Goal: Check status: Check status

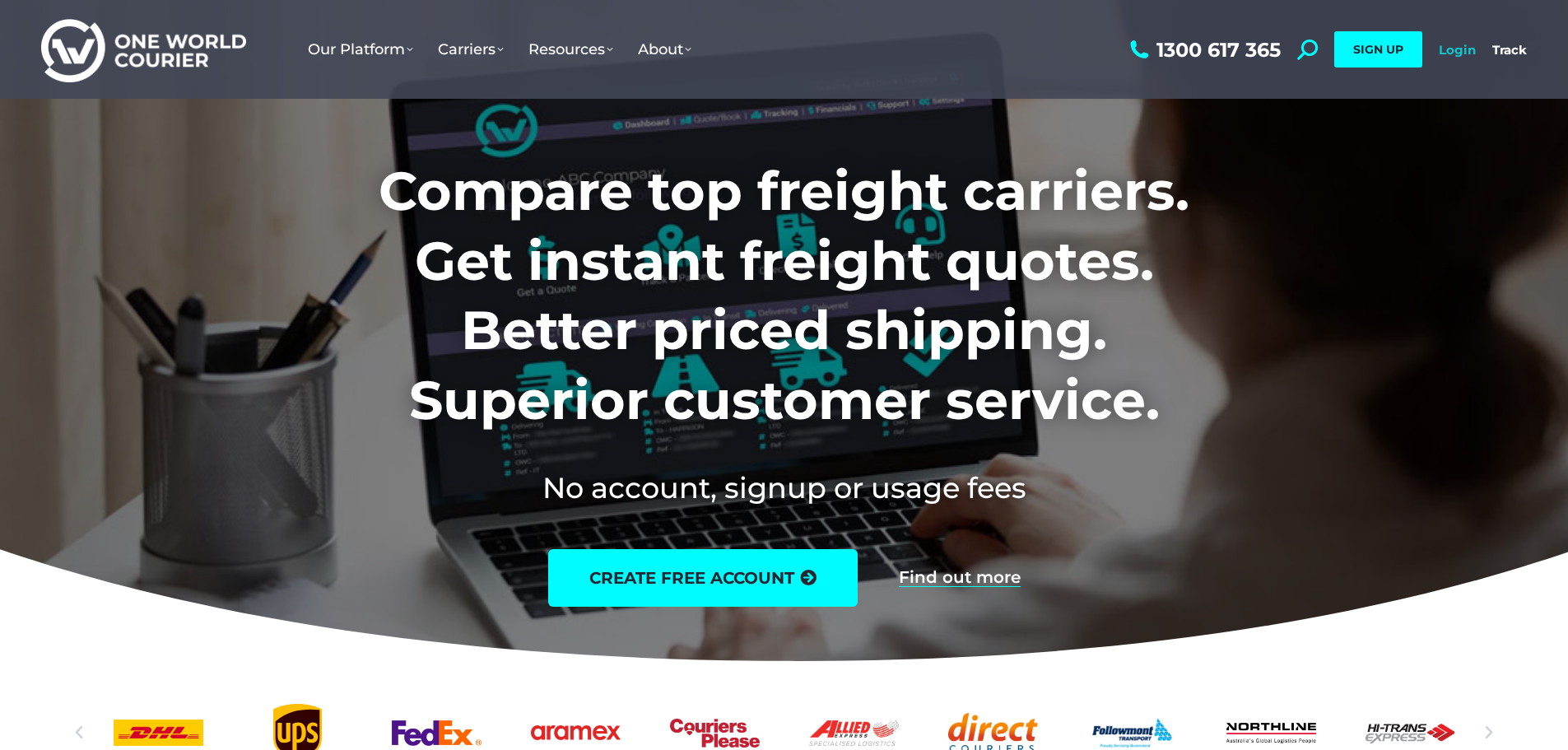
click at [1450, 53] on link "Login" at bounding box center [1457, 50] width 37 height 16
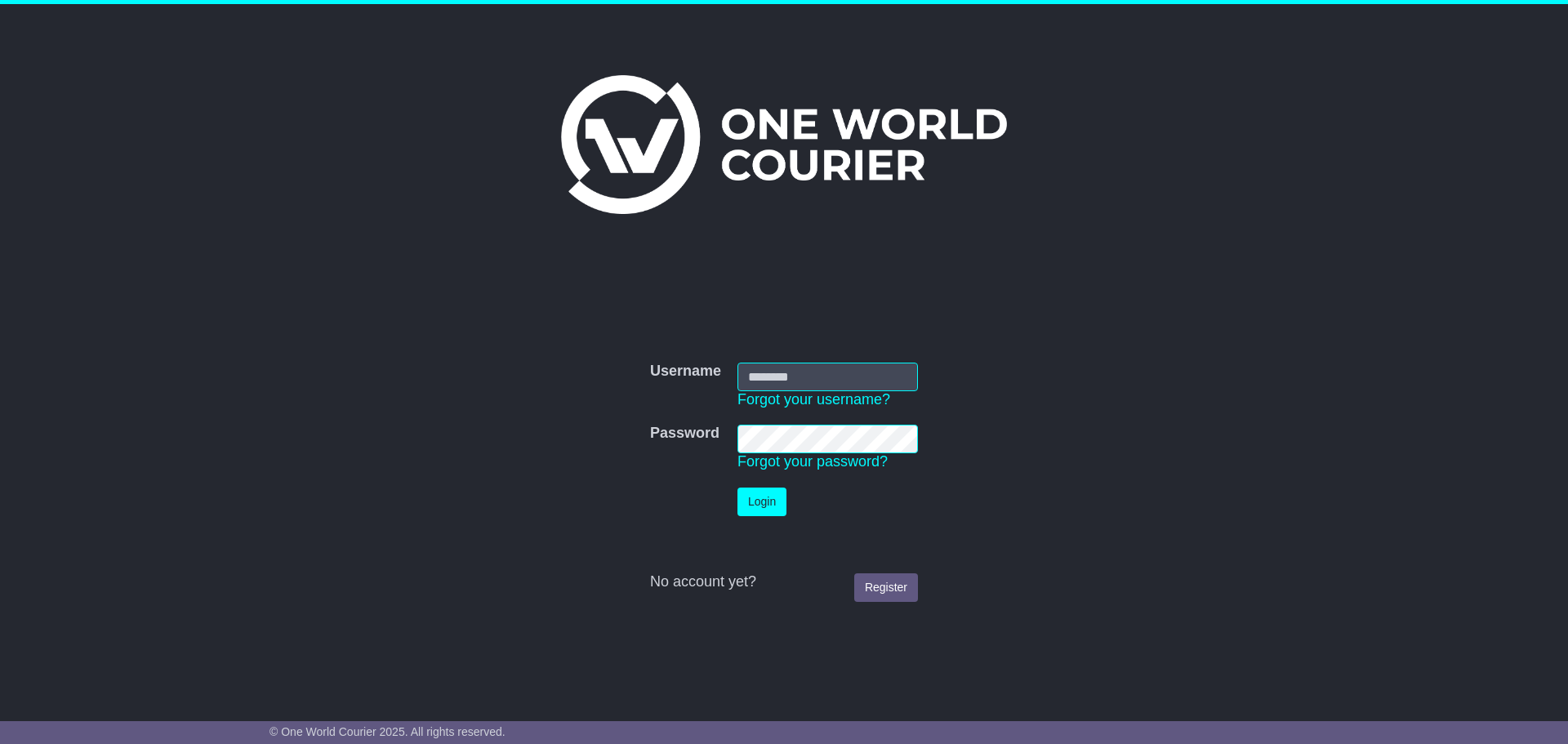
type input "**********"
click at [762, 496] on button "Login" at bounding box center [762, 501] width 49 height 29
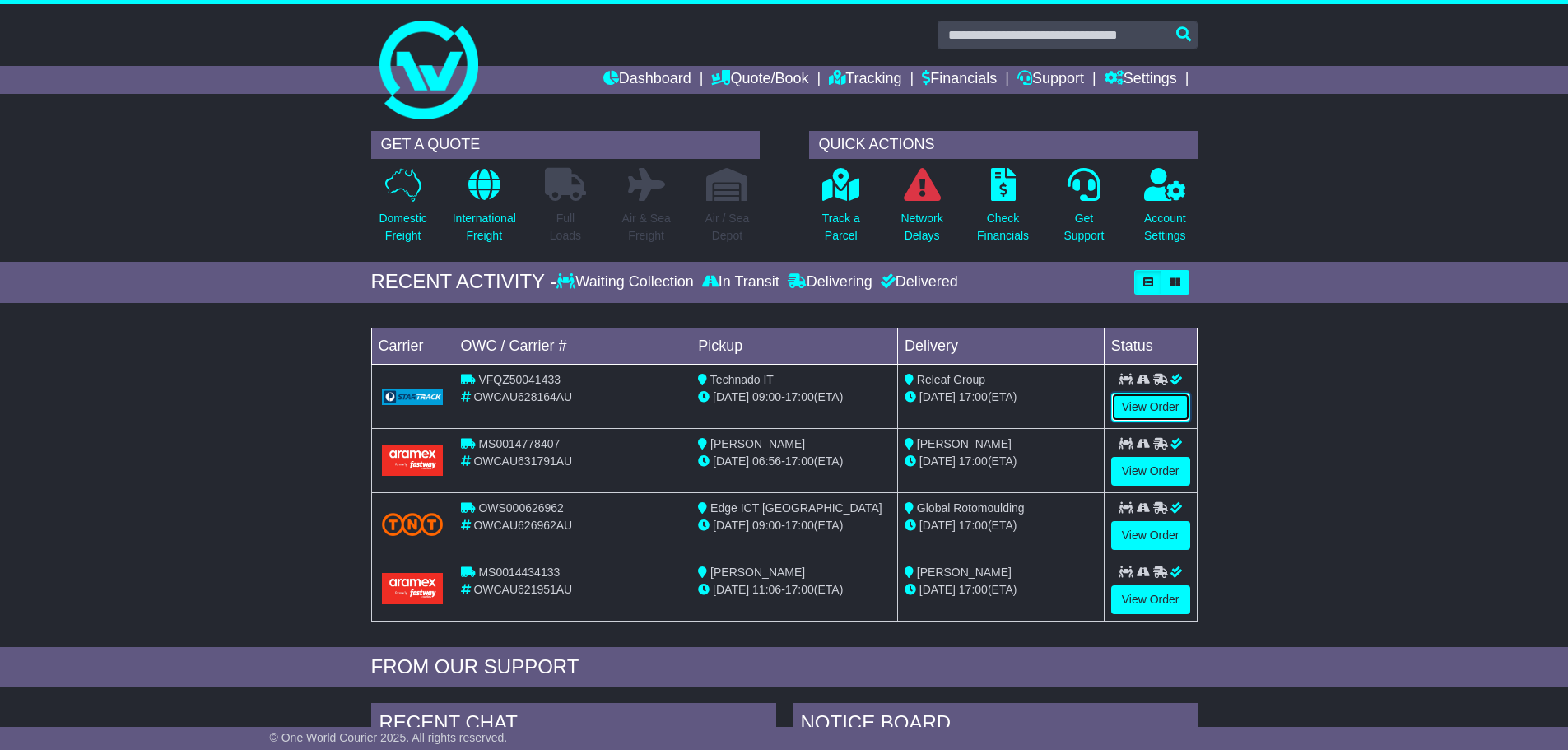
click at [1131, 399] on link "View Order" at bounding box center [1150, 407] width 79 height 29
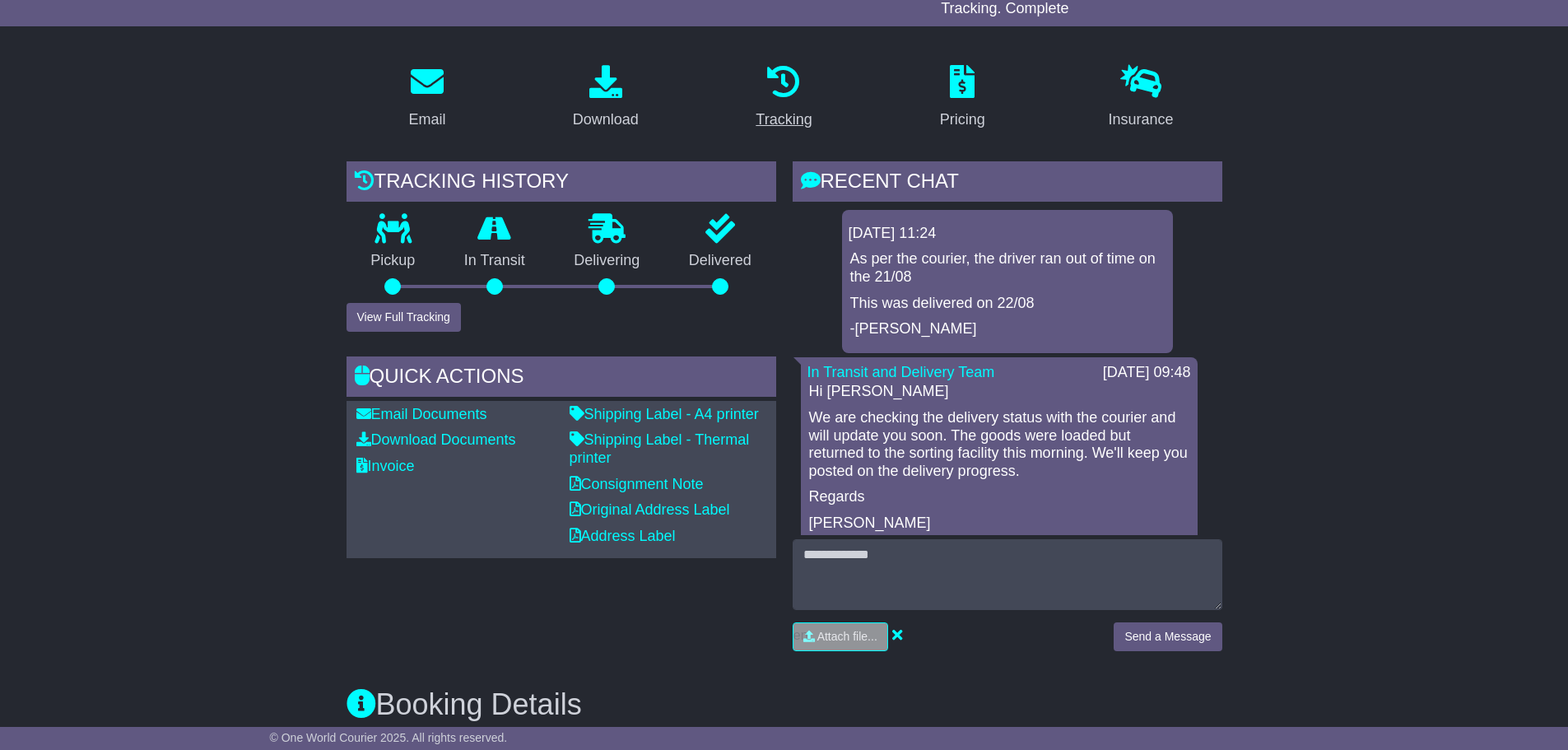
scroll to position [247, 0]
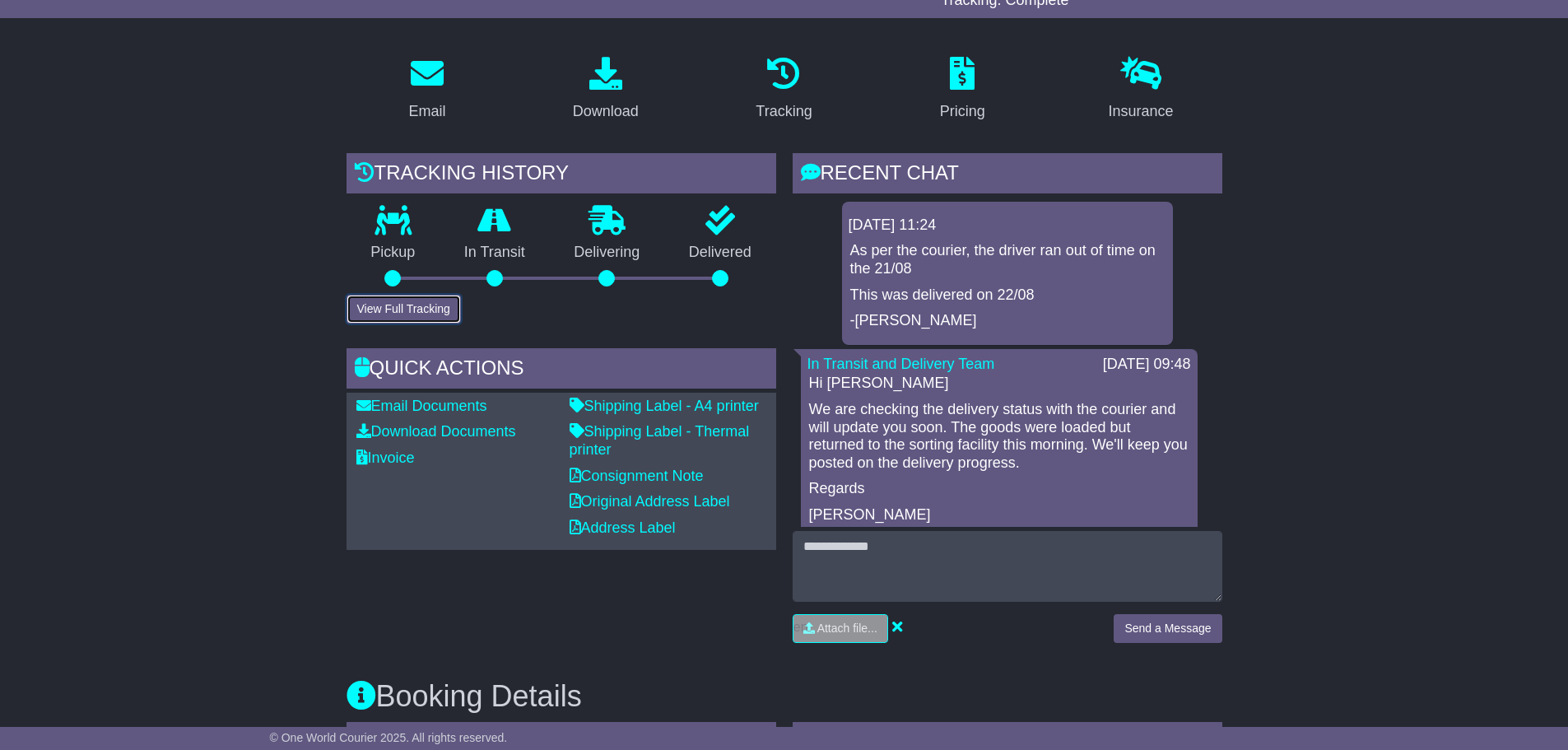
click at [381, 297] on button "View Full Tracking" at bounding box center [403, 308] width 114 height 29
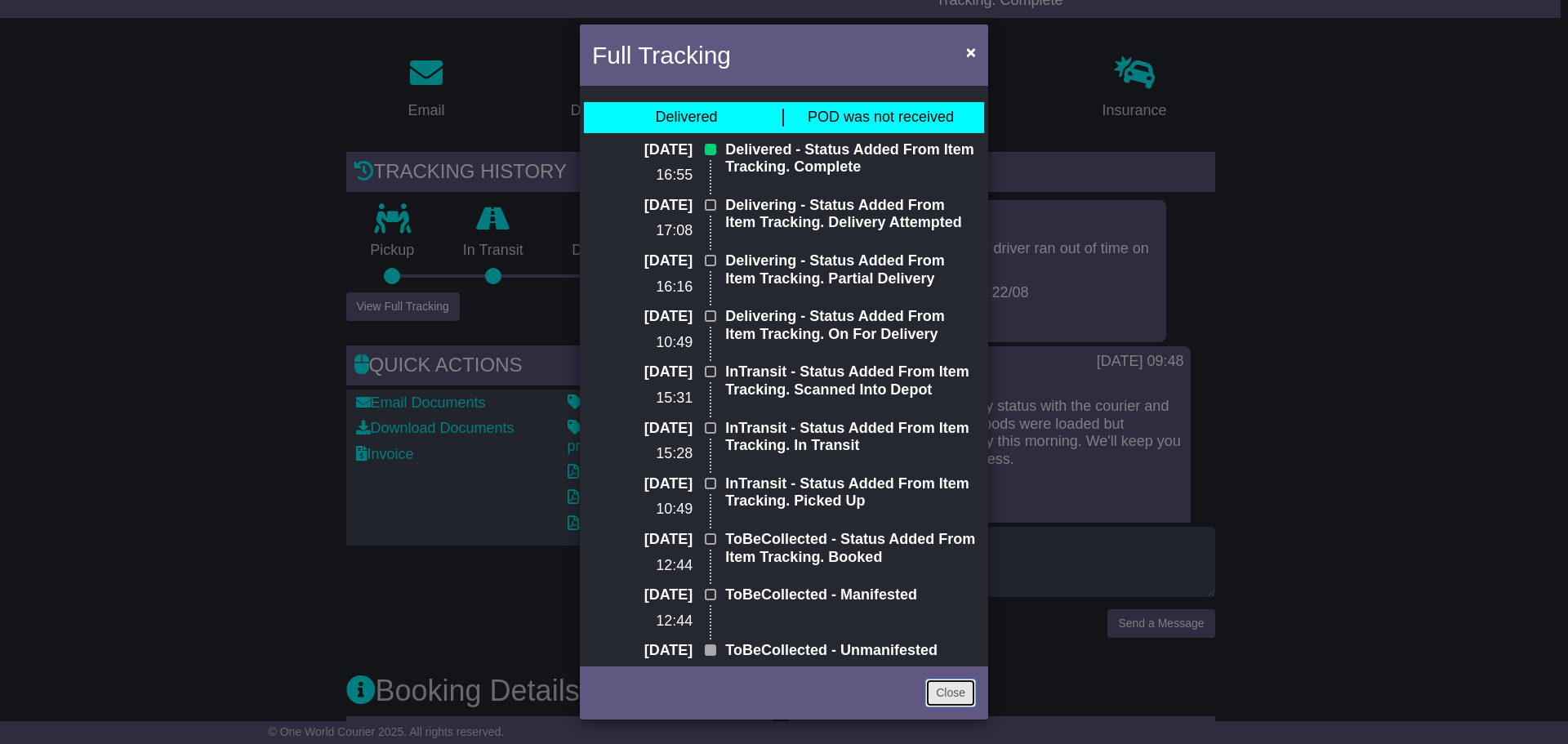
click at [944, 688] on link "Close" at bounding box center [950, 692] width 51 height 29
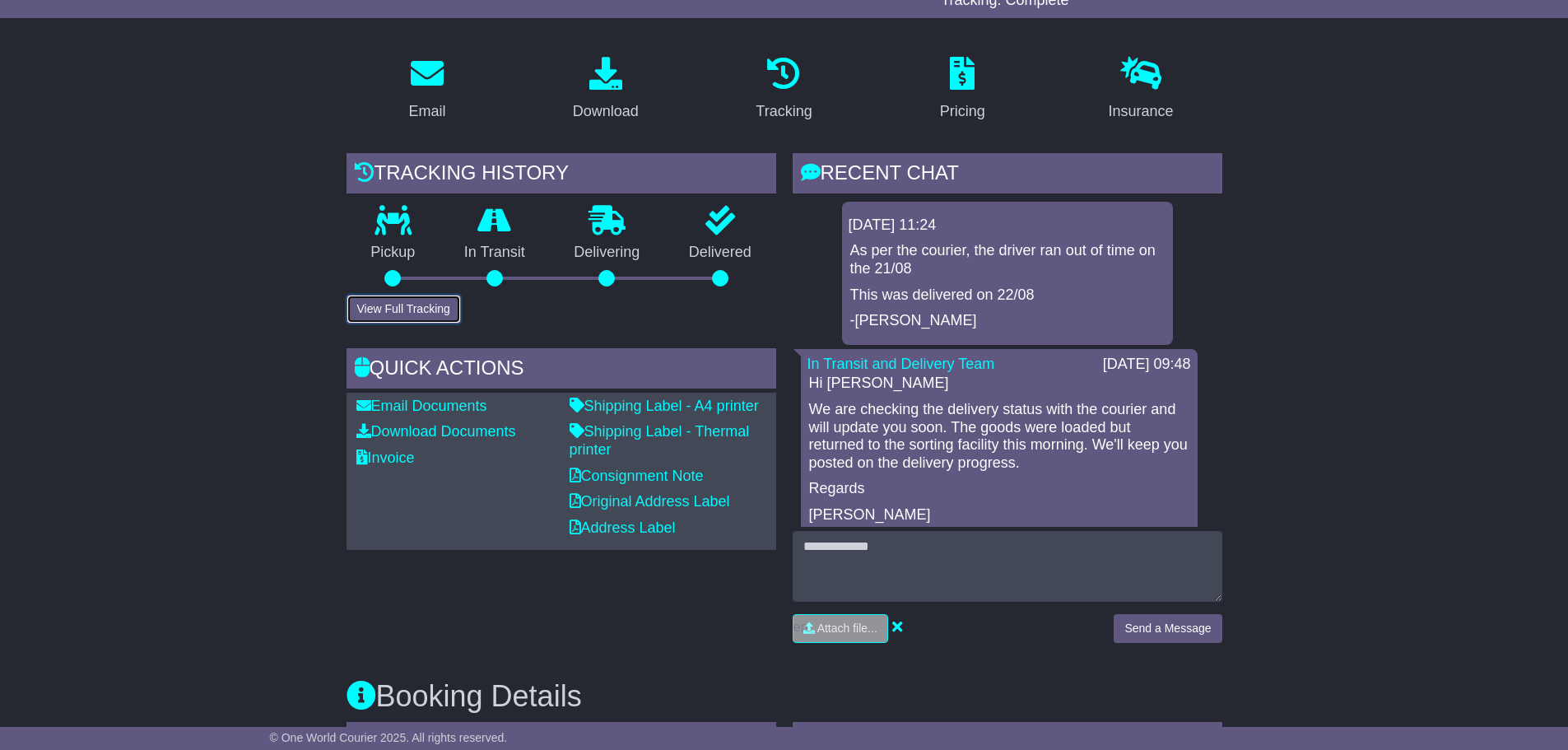
scroll to position [0, 0]
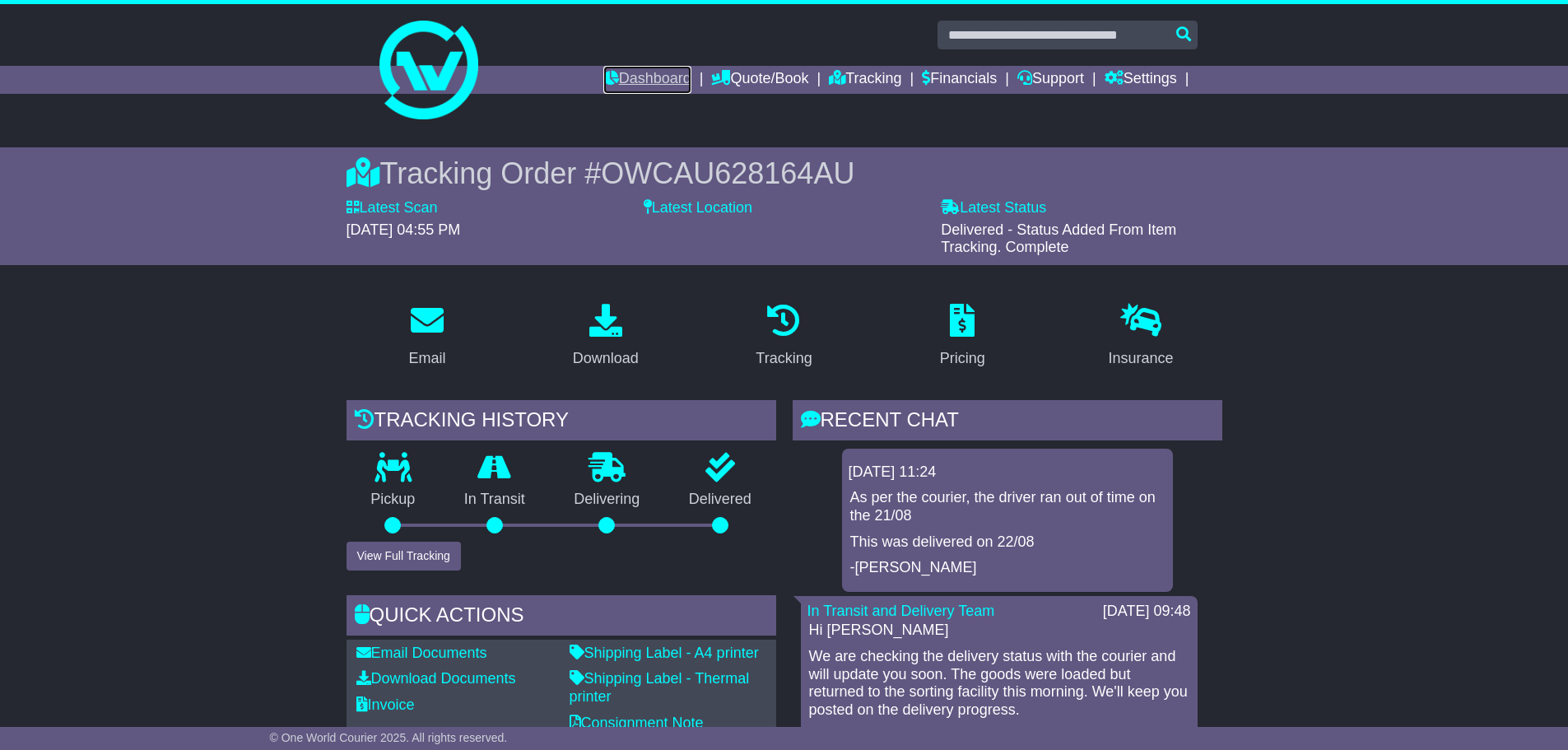
click at [652, 68] on link "Dashboard" at bounding box center [647, 80] width 88 height 28
